Goal: Check status: Check status

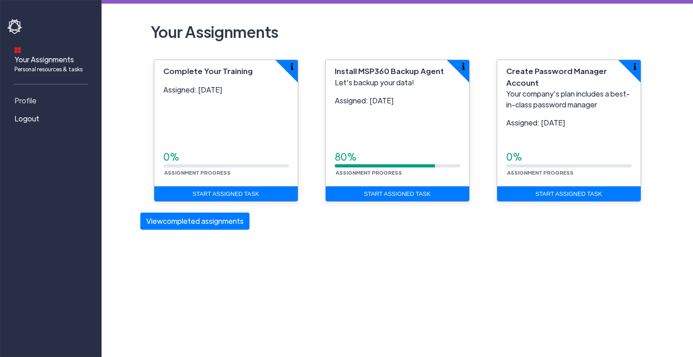
click at [38, 92] on link "Profile" at bounding box center [52, 101] width 90 height 18
click at [32, 95] on span "Profile" at bounding box center [25, 100] width 22 height 11
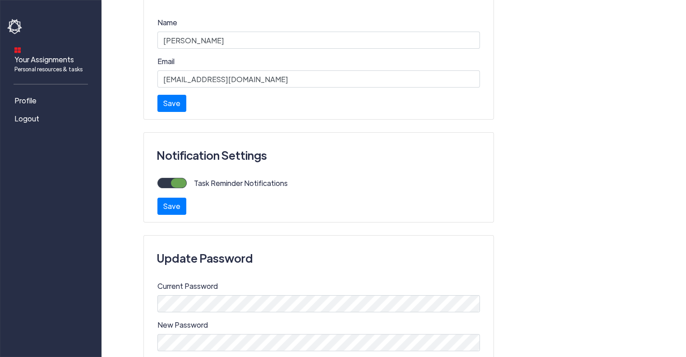
scroll to position [101, 0]
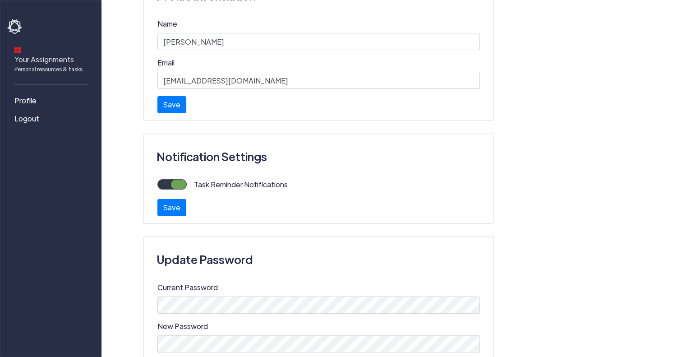
click at [40, 65] on span "Personal resources & tasks" at bounding box center [48, 69] width 68 height 8
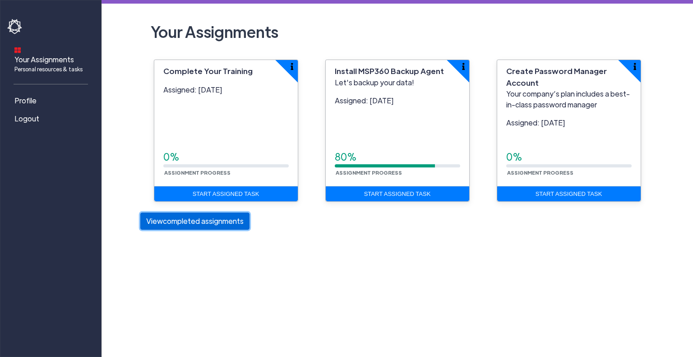
click at [165, 223] on button "View completed assignments" at bounding box center [194, 221] width 109 height 17
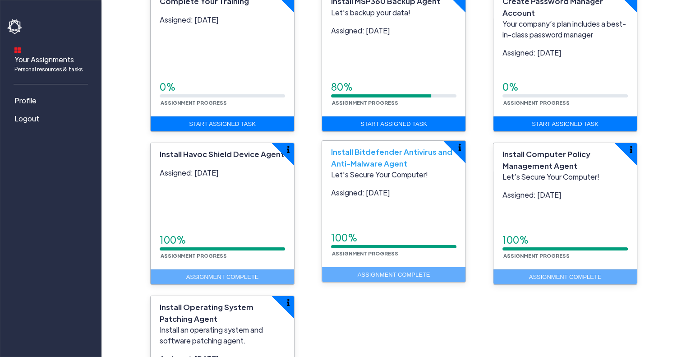
scroll to position [90, 0]
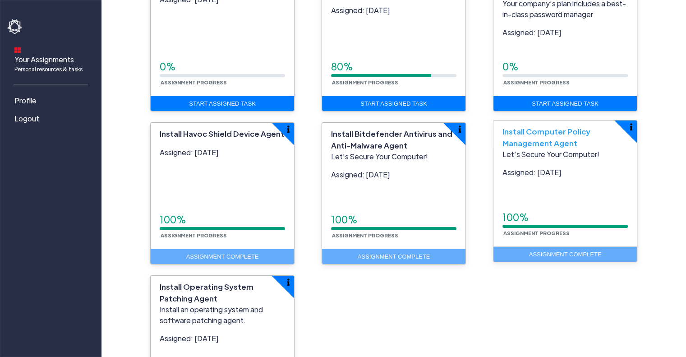
click at [525, 185] on div "Let’s Secure Your Computer! Assigned: [DATE] 100% Assignment Progress" at bounding box center [565, 197] width 143 height 97
click at [526, 252] on div "Assignment Complete" at bounding box center [565, 254] width 143 height 16
click at [543, 149] on p "Let’s Secure Your Computer!" at bounding box center [565, 154] width 125 height 11
click at [589, 255] on div "Assignment Complete" at bounding box center [565, 254] width 143 height 16
click at [583, 236] on div "100% Assignment Progress" at bounding box center [565, 223] width 125 height 27
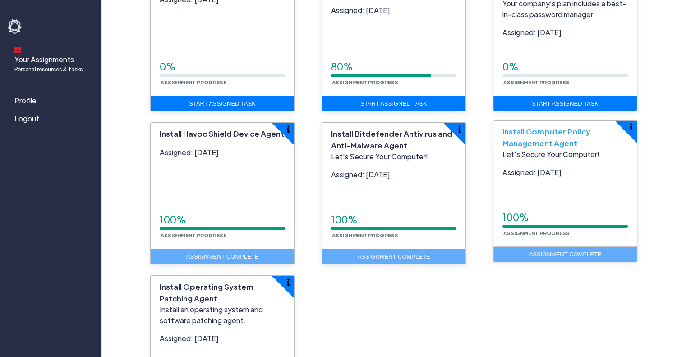
click at [582, 235] on div "100% Assignment Progress" at bounding box center [565, 223] width 125 height 27
click at [577, 214] on div "100%" at bounding box center [565, 217] width 125 height 14
click at [574, 194] on div "Let’s Secure Your Computer! Assigned: [DATE] 100% Assignment Progress" at bounding box center [565, 197] width 143 height 97
click at [574, 185] on div "Let’s Secure Your Computer! Assigned: [DATE] 100% Assignment Progress" at bounding box center [565, 197] width 143 height 97
drag, startPoint x: 569, startPoint y: 158, endPoint x: 565, endPoint y: 151, distance: 7.7
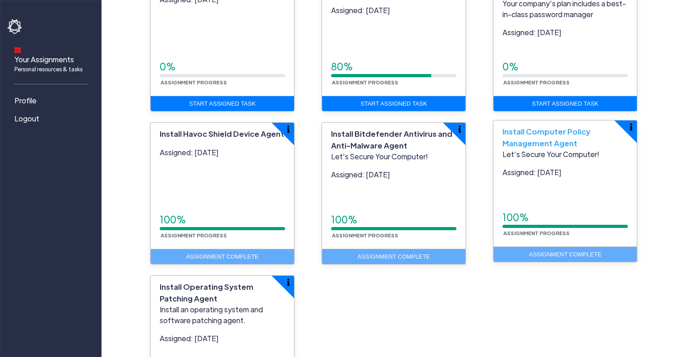
click at [568, 156] on p "Let’s Secure Your Computer!" at bounding box center [565, 154] width 125 height 11
click at [565, 151] on p "Let’s Secure Your Computer!" at bounding box center [565, 154] width 125 height 11
click at [631, 126] on img "button" at bounding box center [631, 126] width 3 height 7
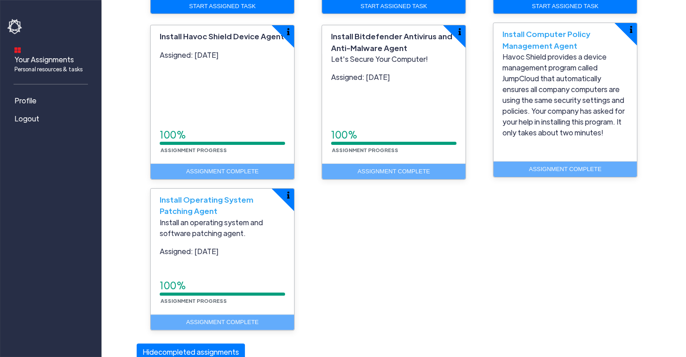
scroll to position [190, 0]
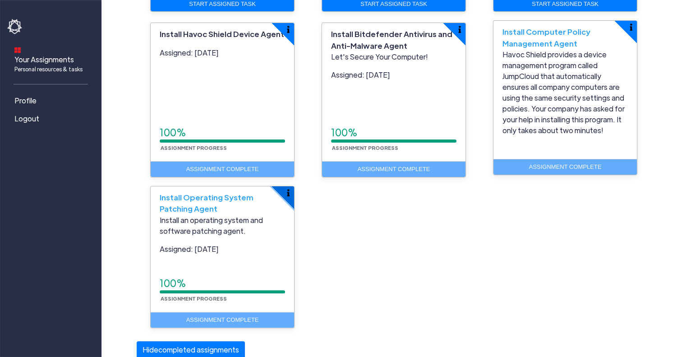
click at [285, 194] on button "button" at bounding box center [294, 186] width 45 height 45
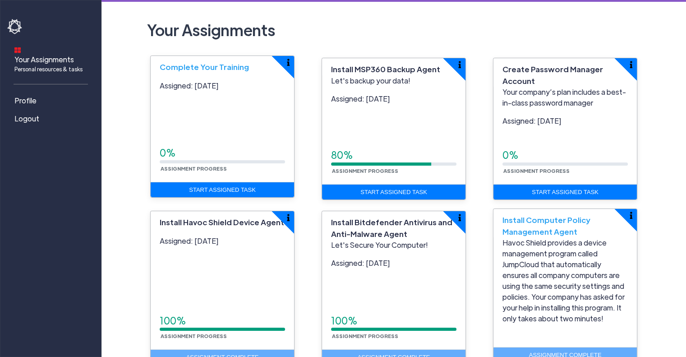
scroll to position [0, 0]
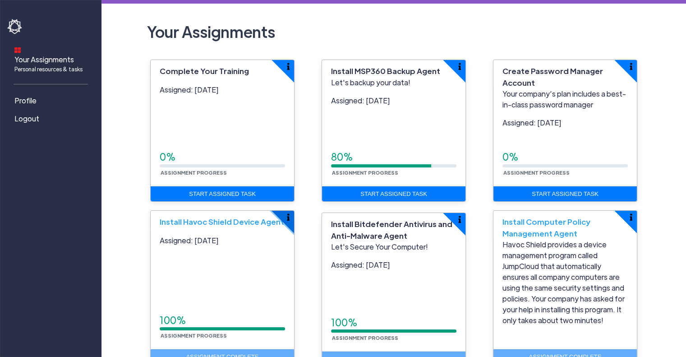
click at [292, 221] on button "button" at bounding box center [294, 211] width 45 height 45
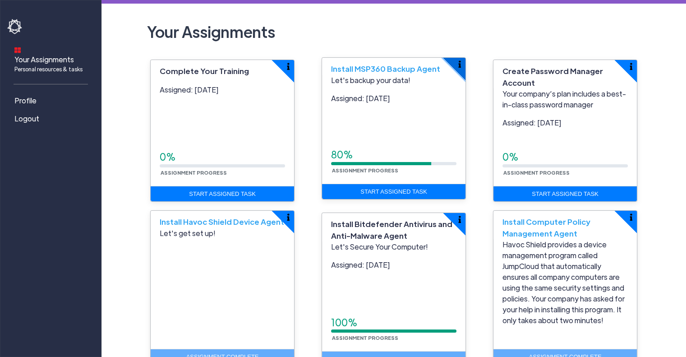
click at [458, 68] on button "button" at bounding box center [466, 58] width 45 height 45
